Goal: Use online tool/utility: Utilize a website feature to perform a specific function

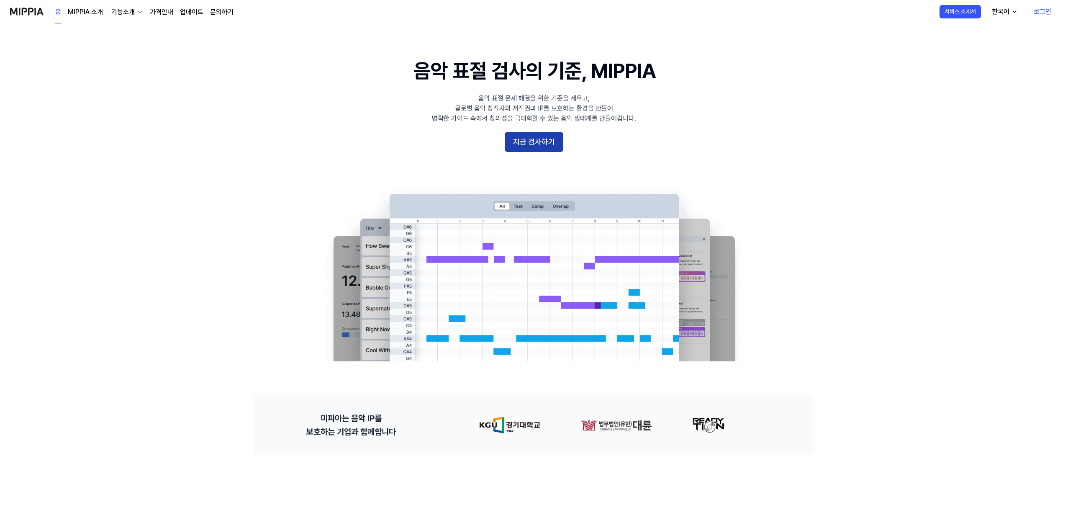
click at [535, 141] on button "지금 검사하기" at bounding box center [534, 142] width 59 height 20
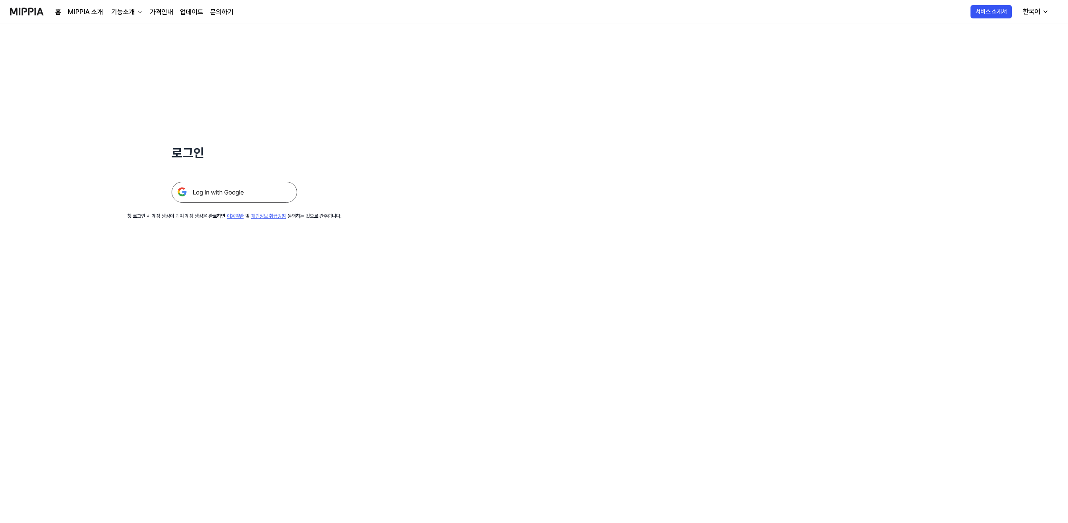
click at [253, 195] on img at bounding box center [235, 192] width 126 height 21
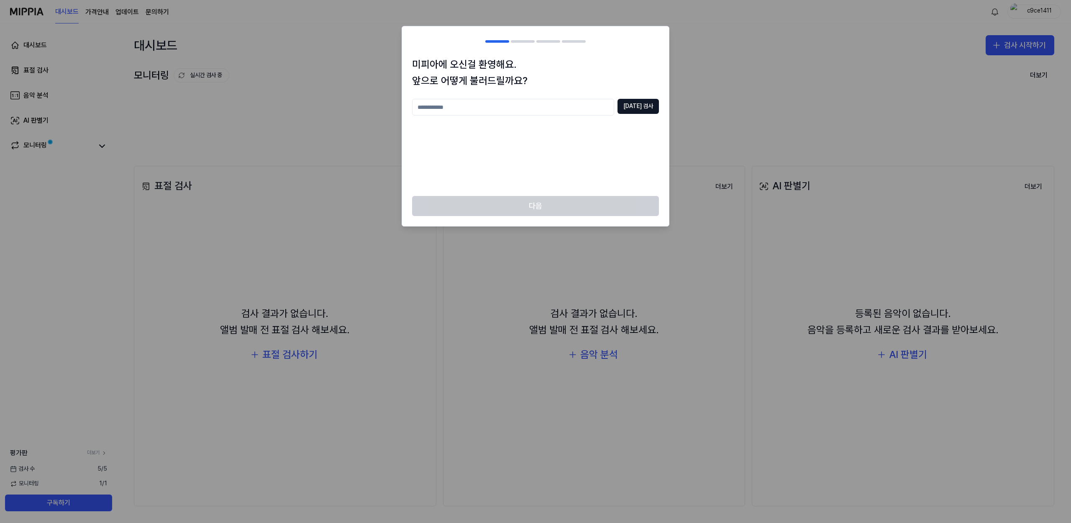
click at [545, 112] on input "text" at bounding box center [513, 107] width 202 height 17
type input "***"
click at [647, 114] on div "*** [DATE] 검사" at bounding box center [535, 107] width 247 height 17
click at [643, 109] on button "[DATE] 검사" at bounding box center [638, 106] width 41 height 15
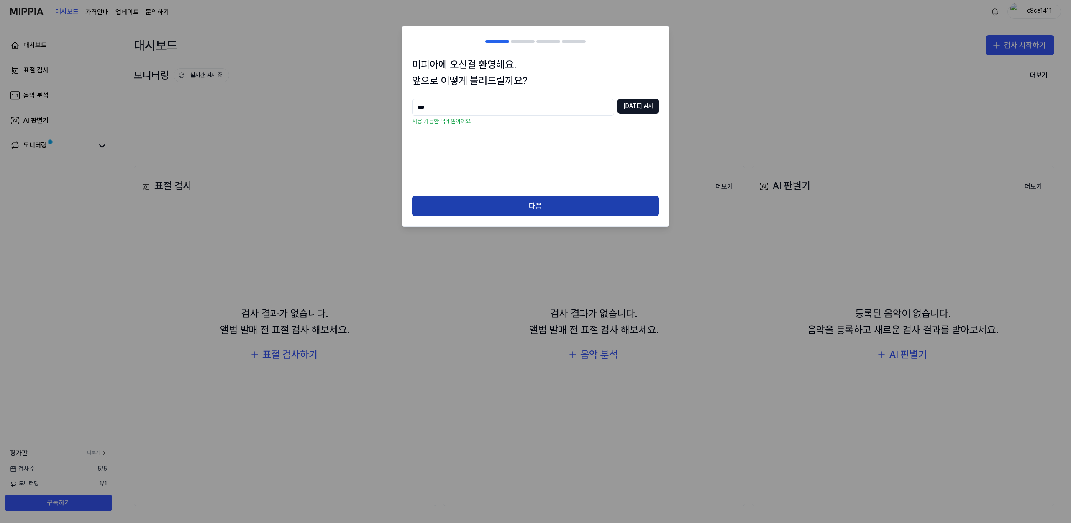
click at [551, 206] on button "다음" at bounding box center [535, 206] width 247 height 20
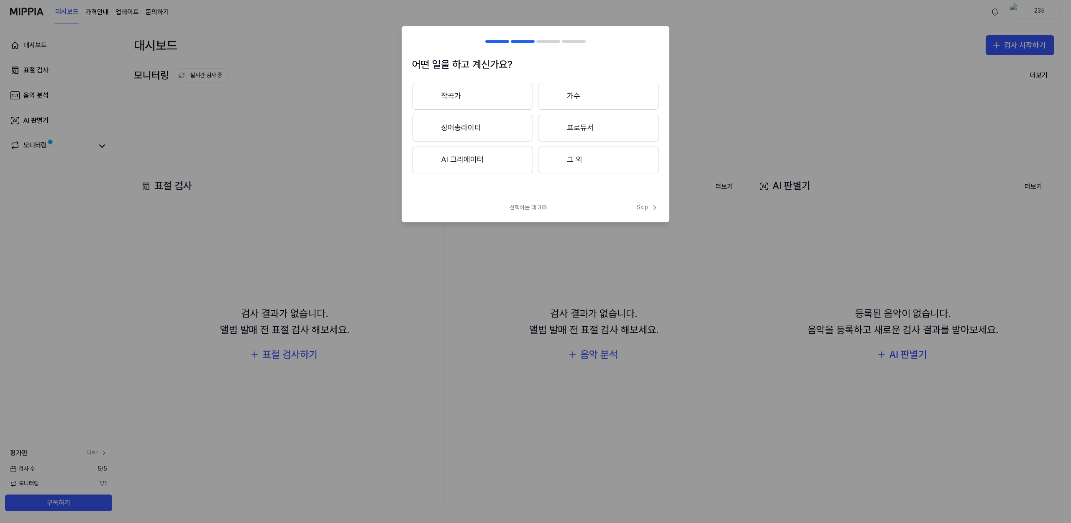
click at [480, 100] on button "작곡가" at bounding box center [472, 96] width 121 height 27
click at [510, 133] on button "3년 이하" at bounding box center [472, 129] width 121 height 28
click at [641, 197] on span "Skip" at bounding box center [647, 198] width 24 height 10
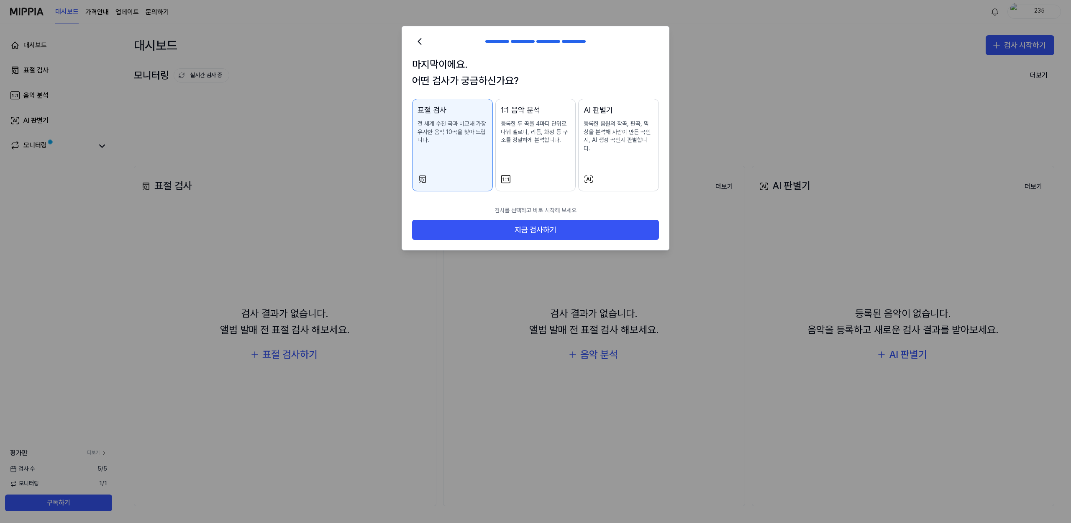
click at [621, 146] on div "AI 판별기 등록한 음원의 작곡, 편곡, 믹싱을 분석해 사람이 만든 곡인지, AI 생성 곡인지 판별합니다." at bounding box center [619, 136] width 70 height 65
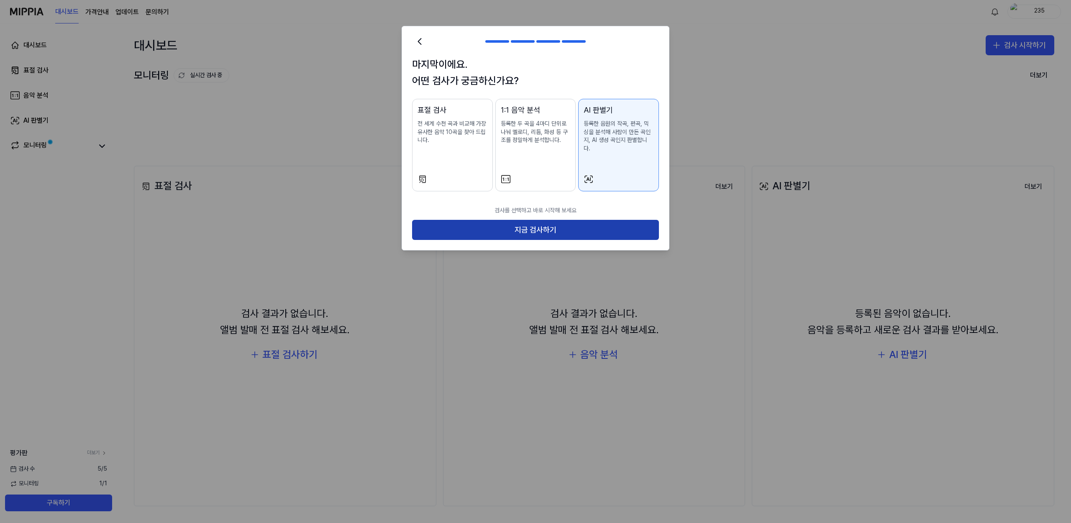
click at [581, 220] on button "지금 검사하기" at bounding box center [535, 230] width 247 height 20
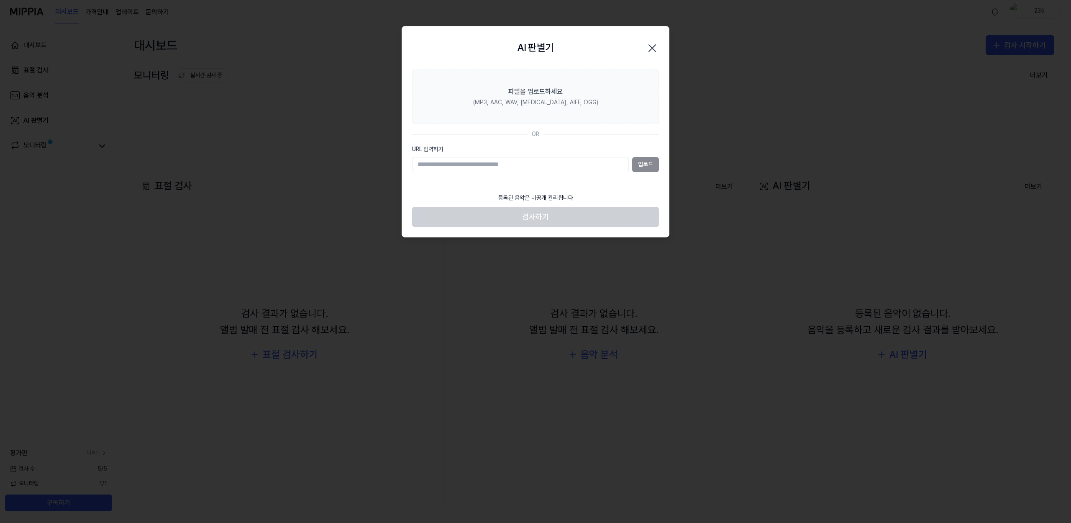
click at [532, 164] on input "URL 입력하기" at bounding box center [520, 164] width 217 height 15
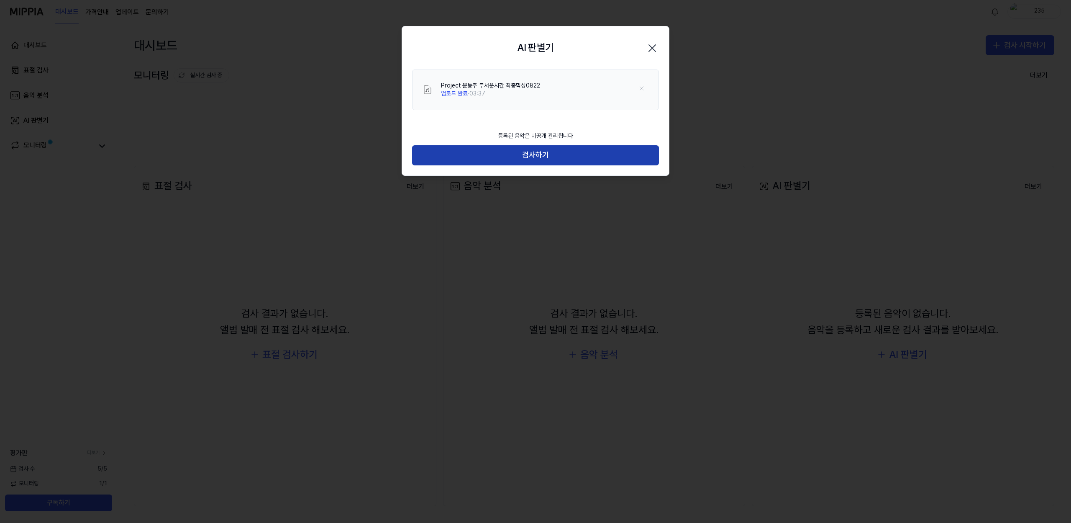
click at [576, 160] on button "검사하기" at bounding box center [535, 155] width 247 height 20
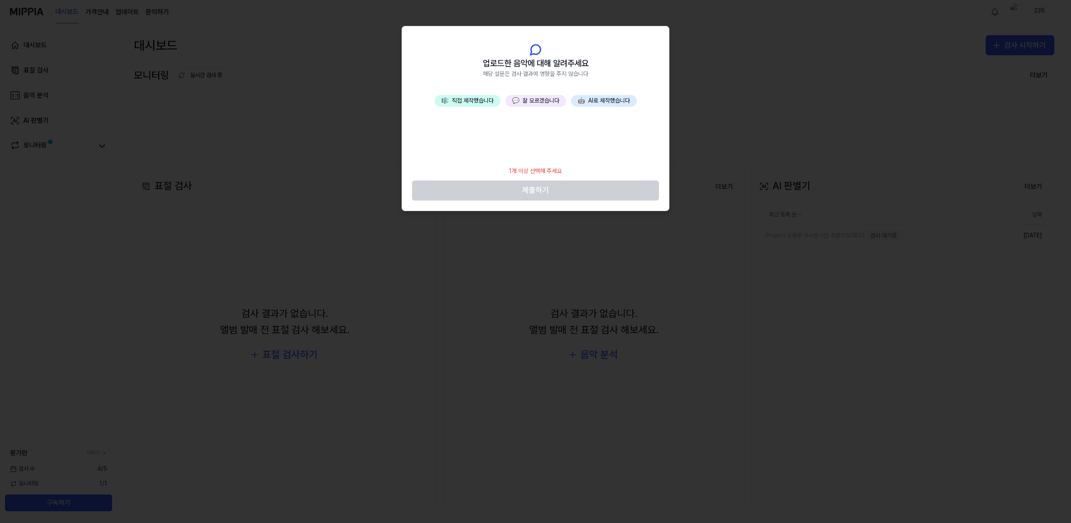
click at [528, 101] on button "💬 잘 모르겠습니다" at bounding box center [535, 101] width 61 height 12
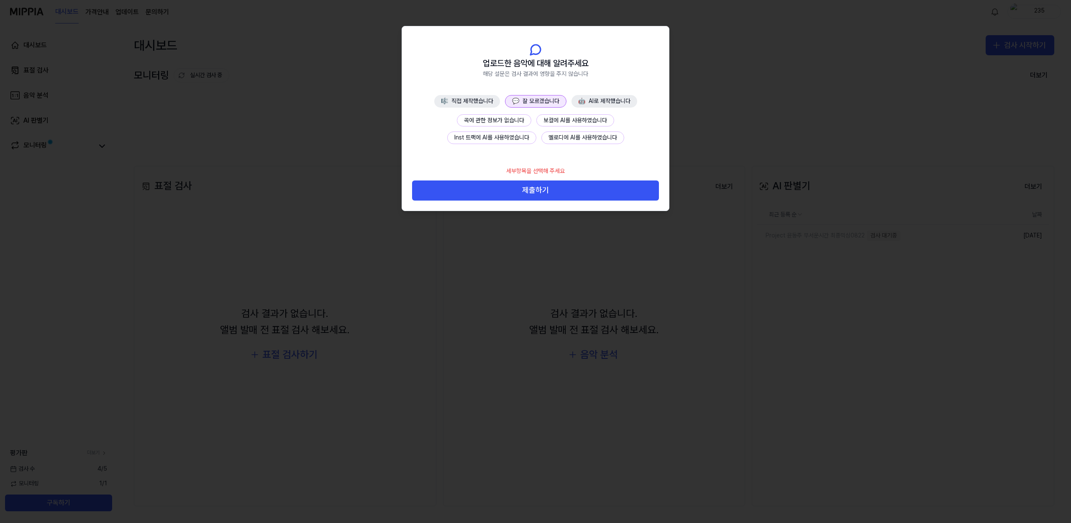
click at [551, 190] on button "제출하기" at bounding box center [535, 190] width 247 height 20
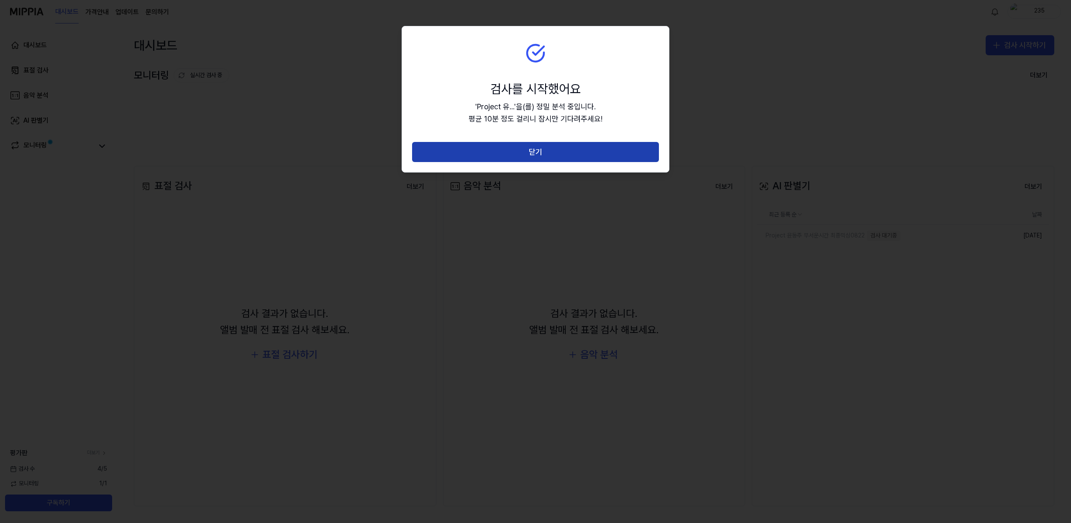
click at [549, 151] on button "닫기" at bounding box center [535, 152] width 247 height 20
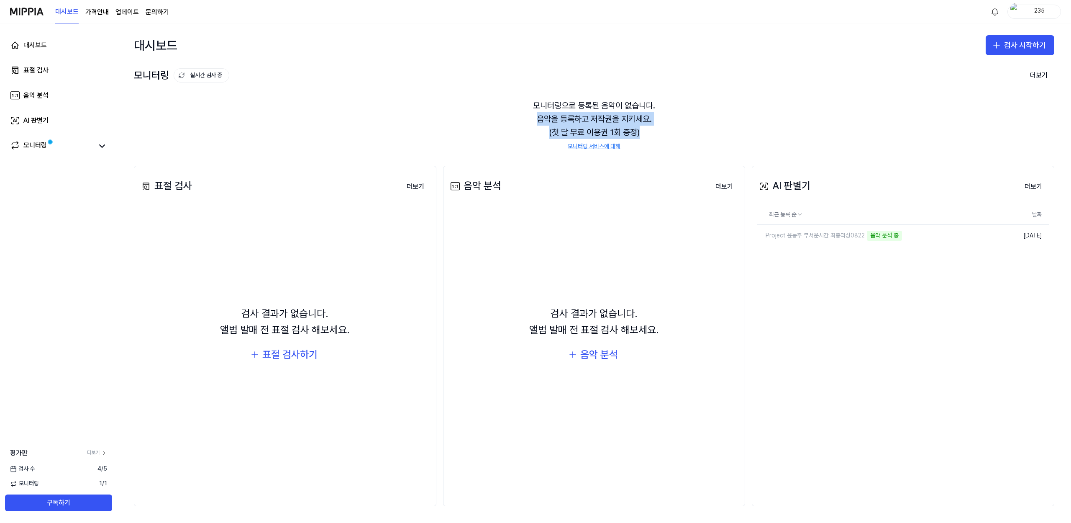
drag, startPoint x: 534, startPoint y: 120, endPoint x: 645, endPoint y: 130, distance: 110.9
click at [645, 130] on div "모니터링으로 등록된 음악이 없습니다. 음악을 등록하고 저작권을 지키세요. (첫 달 무료 이용권 1회 증정) 모니터링 서비스에 대해" at bounding box center [594, 125] width 921 height 72
drag, startPoint x: 548, startPoint y: 118, endPoint x: 619, endPoint y: 117, distance: 71.1
click at [614, 117] on div "모니터링으로 등록된 음악이 없습니다. 음악을 등록하고 저작권을 지키세요. (첫 달 무료 이용권 1회 증정) 모니터링 서비스에 대해" at bounding box center [594, 125] width 921 height 72
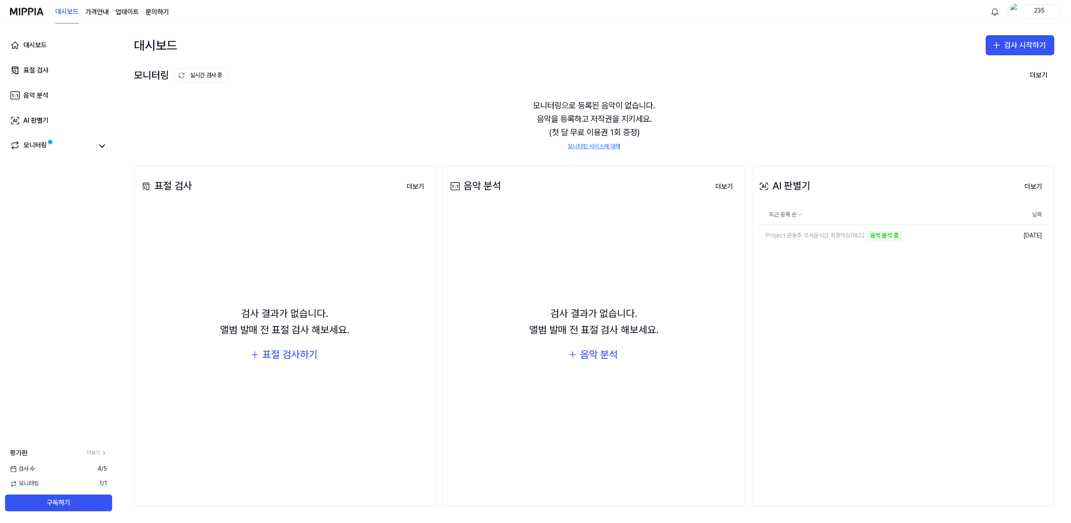
click at [620, 117] on div "모니터링으로 등록된 음악이 없습니다. 음악을 등록하고 저작권을 지키세요. (첫 달 무료 이용권 1회 증정) 모니터링 서비스에 대해" at bounding box center [594, 125] width 921 height 72
click at [63, 146] on link "모니터링" at bounding box center [52, 146] width 84 height 12
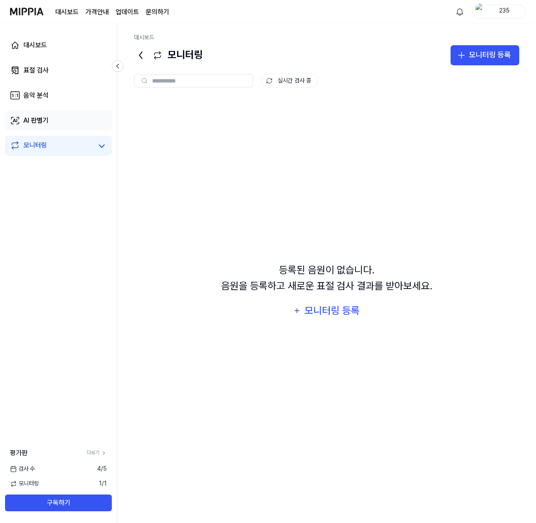
click at [54, 127] on link "AI 판별기" at bounding box center [58, 120] width 107 height 20
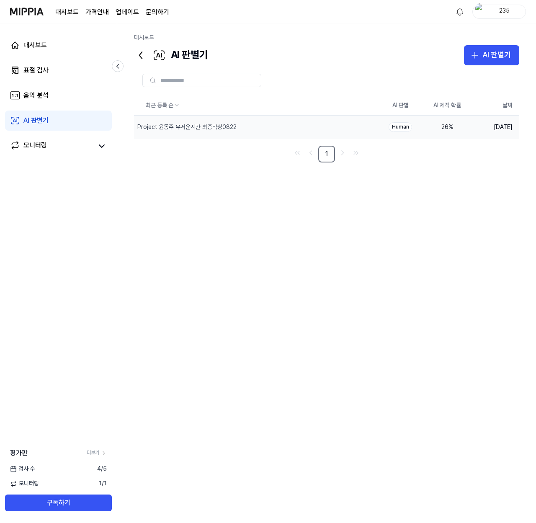
click at [400, 125] on div "Human" at bounding box center [399, 127] width 23 height 10
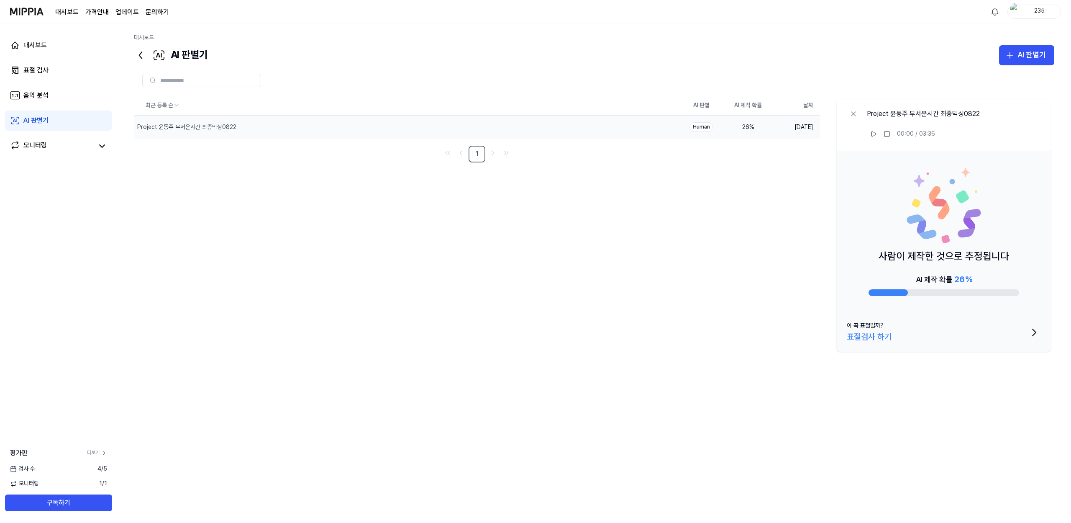
drag, startPoint x: 955, startPoint y: 280, endPoint x: 971, endPoint y: 279, distance: 15.5
click at [971, 279] on span "26 %" at bounding box center [963, 279] width 18 height 10
drag, startPoint x: 974, startPoint y: 281, endPoint x: 955, endPoint y: 281, distance: 19.3
click at [955, 281] on div "AI 제작 확률 26 %" at bounding box center [944, 283] width 151 height 23
click at [955, 281] on span "26 %" at bounding box center [963, 279] width 18 height 10
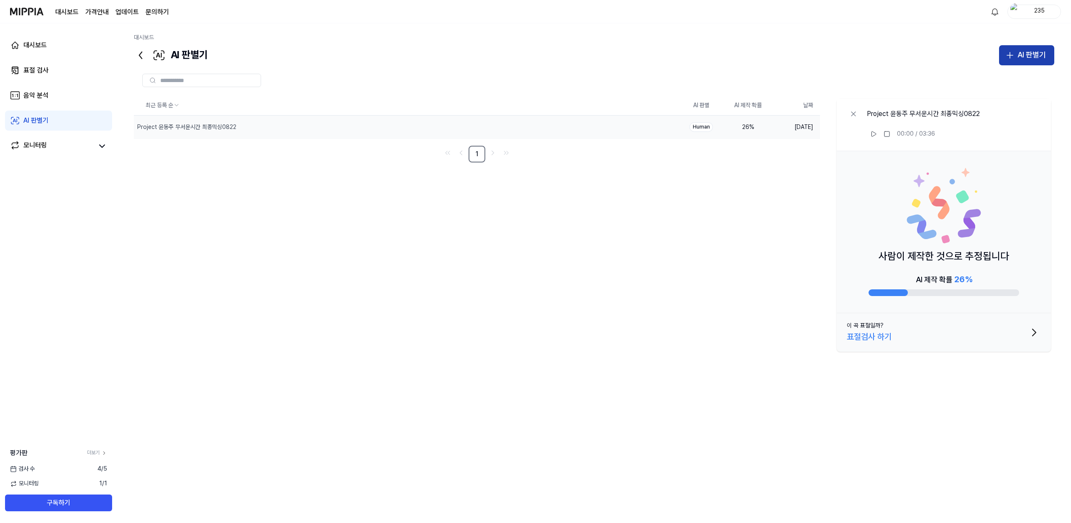
click at [1046, 55] on button "AI 판별기" at bounding box center [1026, 55] width 55 height 20
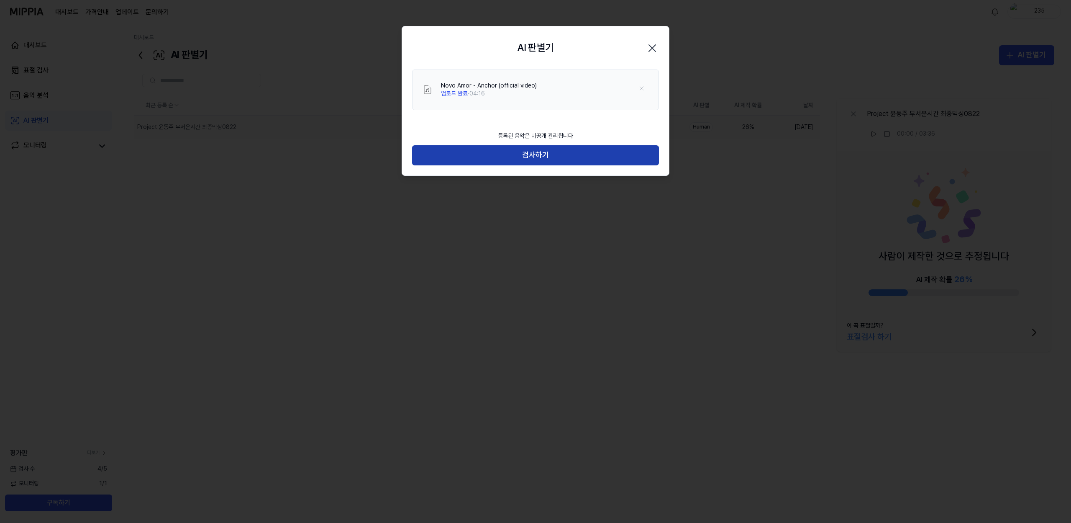
click at [570, 162] on button "검사하기" at bounding box center [535, 155] width 247 height 20
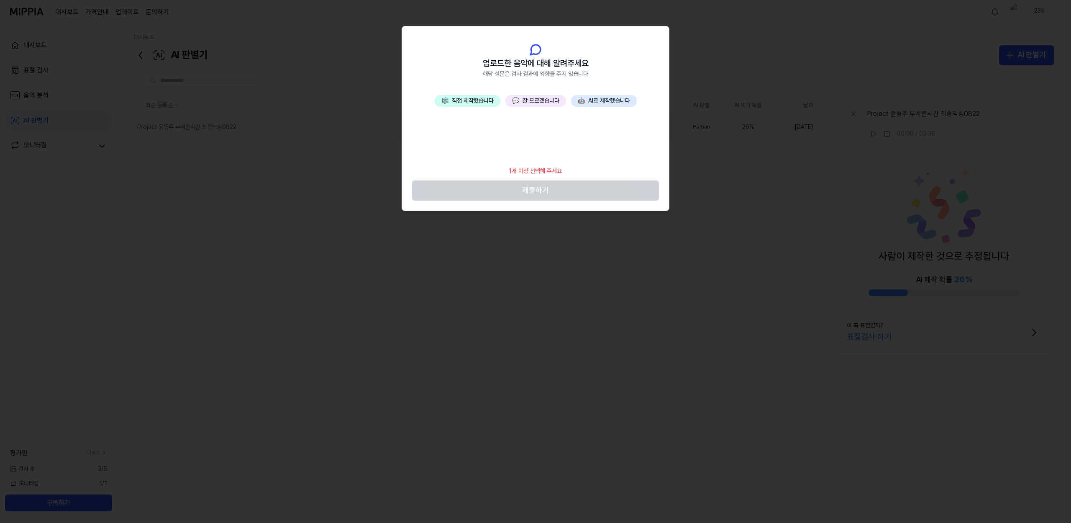
click at [523, 104] on button "💬 잘 모르겠습니다" at bounding box center [535, 101] width 61 height 12
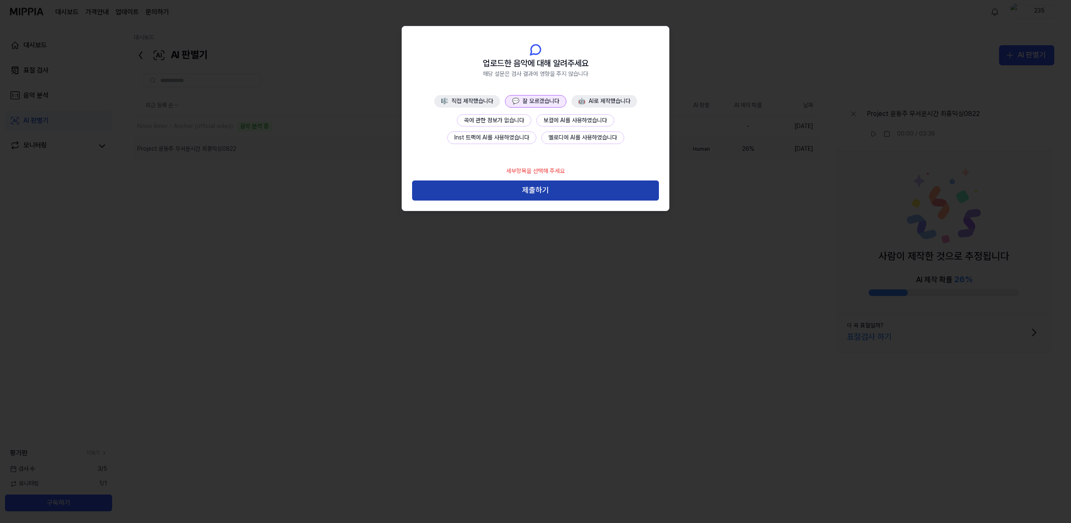
click at [569, 194] on button "제출하기" at bounding box center [535, 190] width 247 height 20
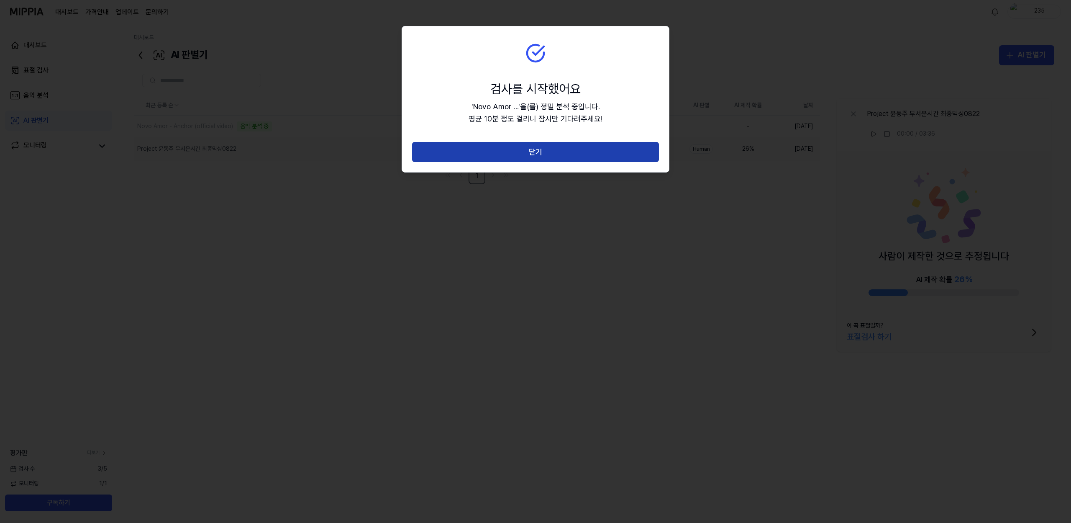
click at [536, 151] on button "닫기" at bounding box center [535, 152] width 247 height 20
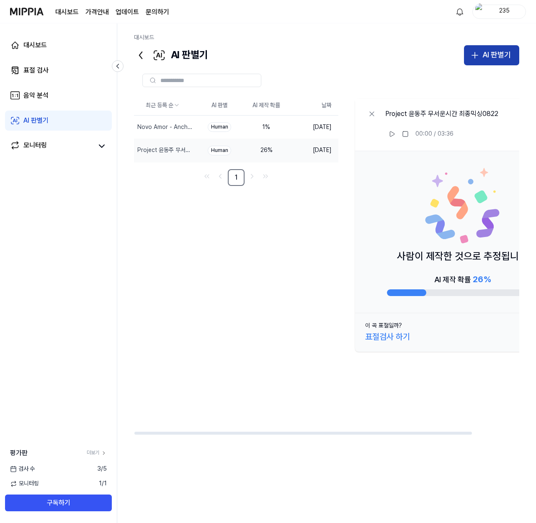
click at [487, 57] on div "AI 판별기" at bounding box center [496, 55] width 28 height 12
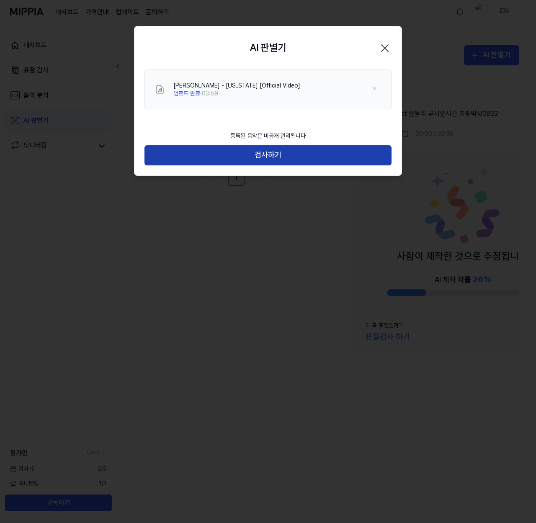
click at [274, 159] on button "검사하기" at bounding box center [267, 155] width 247 height 20
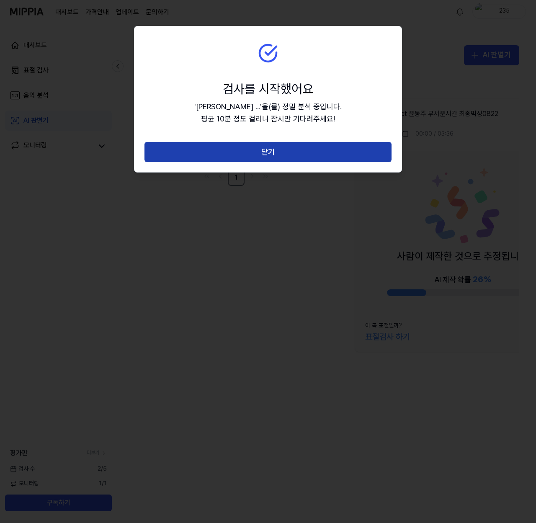
click at [298, 151] on button "닫기" at bounding box center [267, 152] width 247 height 20
